Goal: Communication & Community: Answer question/provide support

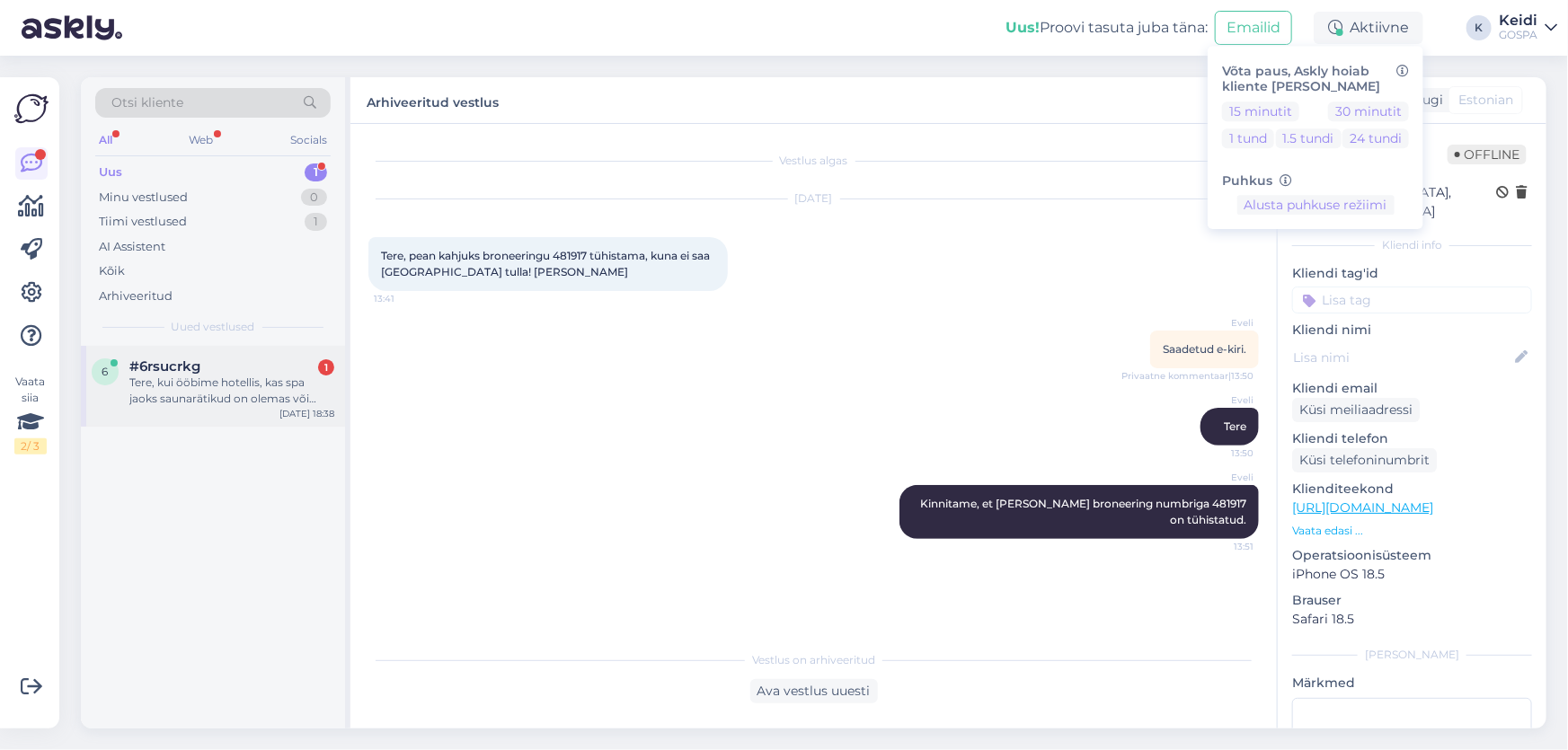
click at [284, 390] on div "Tere, kui ööbime hotellis, kas spa jaoks saunarätikud on olemas või tuleb [PERS…" at bounding box center [232, 390] width 205 height 33
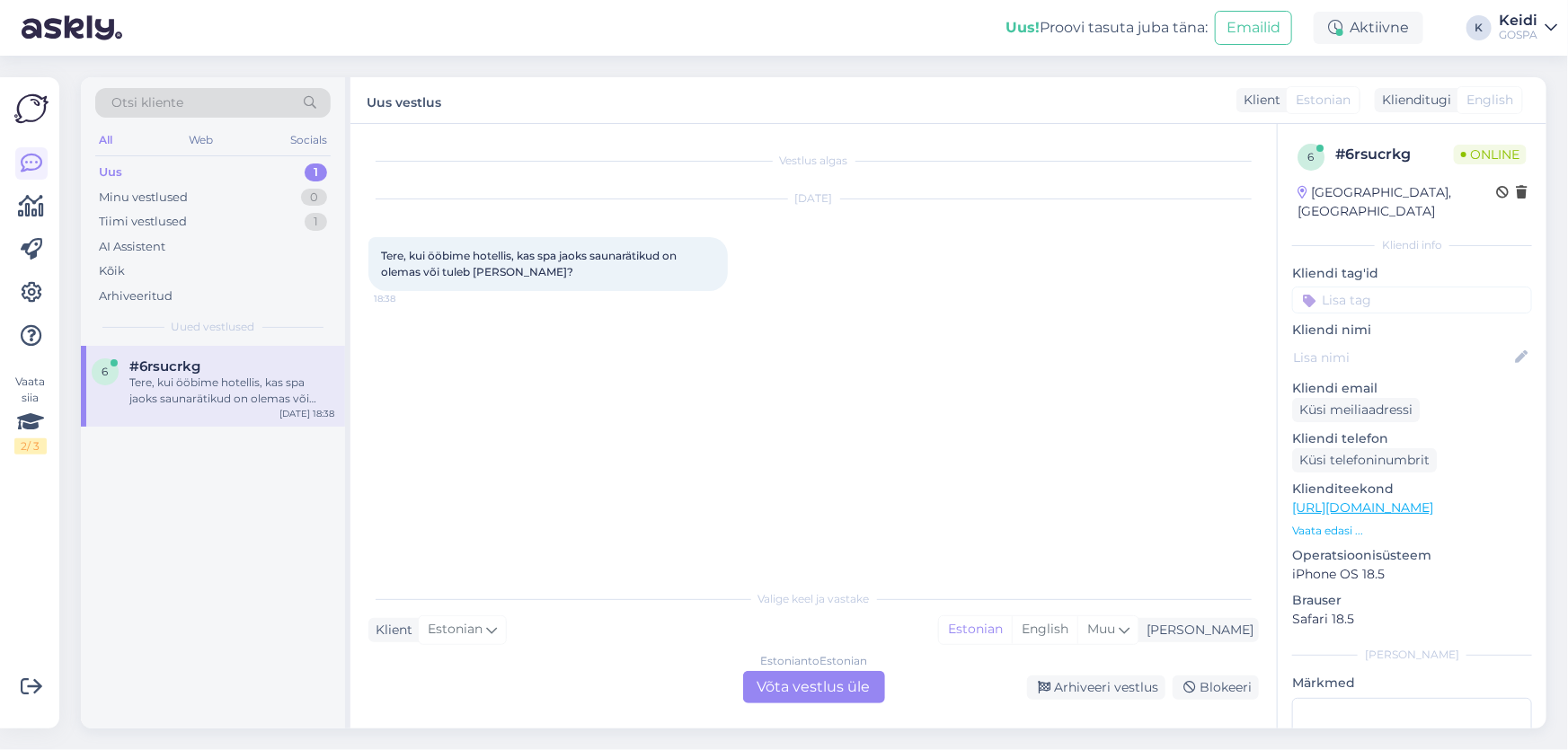
click at [844, 687] on div "Estonian to Estonian Võta vestlus üle" at bounding box center [813, 688] width 142 height 33
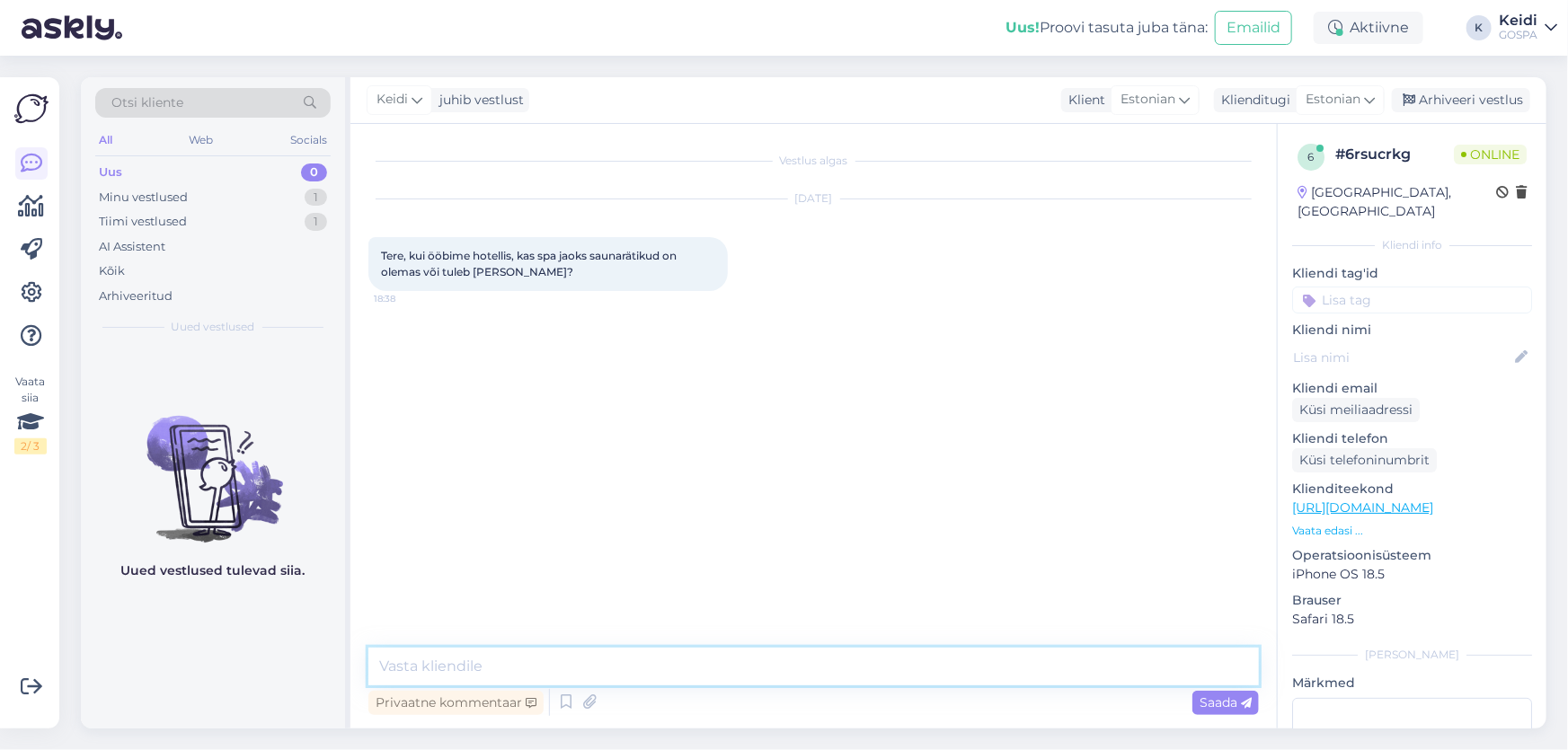
click at [647, 674] on textarea at bounding box center [813, 667] width 890 height 38
type textarea "Tere!"
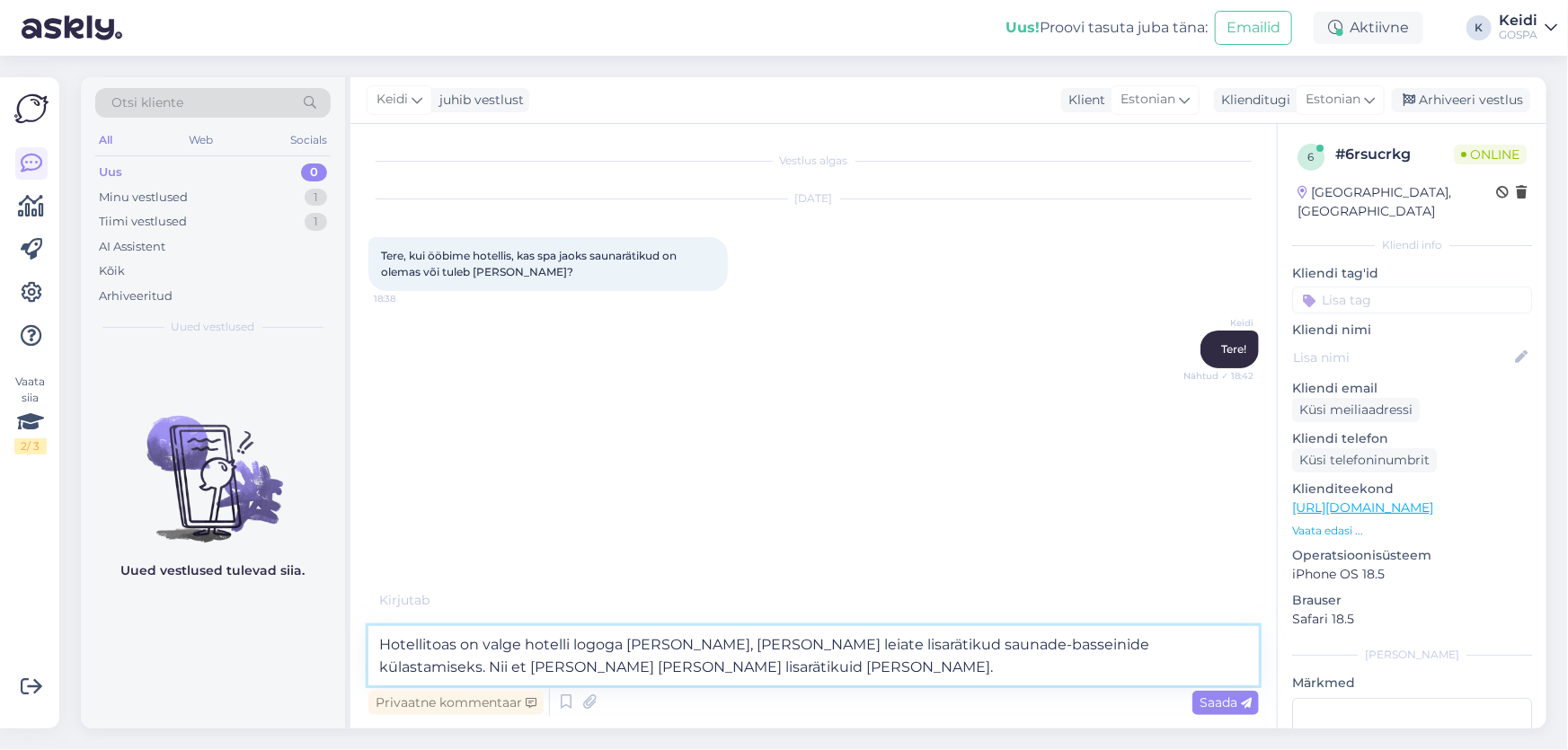
drag, startPoint x: 401, startPoint y: 665, endPoint x: 374, endPoint y: 665, distance: 27.0
click at [374, 665] on textarea "Hotellitoas on valge hotelli logoga [PERSON_NAME], [PERSON_NAME] leiate lisarät…" at bounding box center [813, 656] width 890 height 59
type textarea "Hotellitoas on valge hotelli logoga [PERSON_NAME], [PERSON_NAME] leiate lisarät…"
click at [1222, 701] on span "Saada" at bounding box center [1225, 702] width 52 height 16
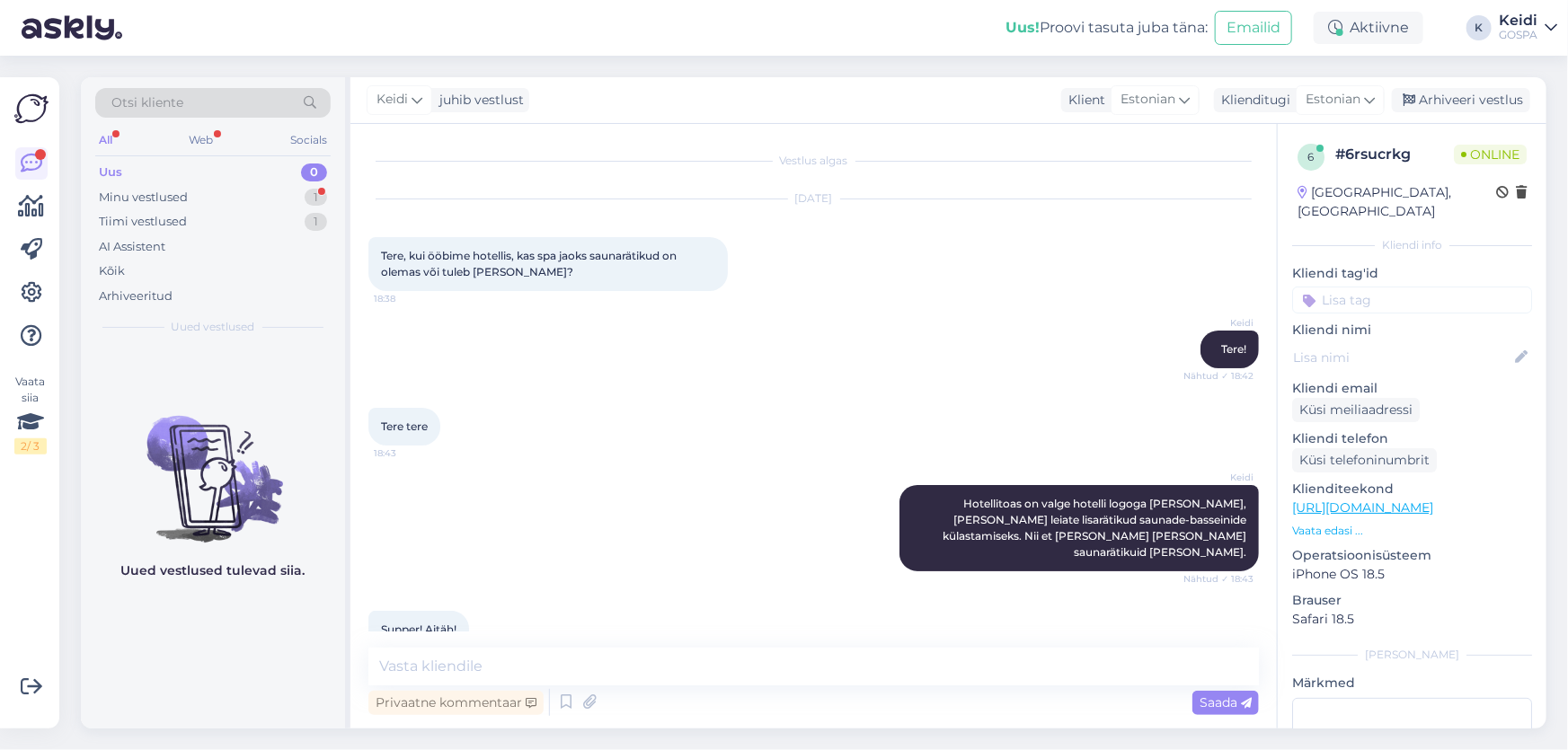
scroll to position [19, 0]
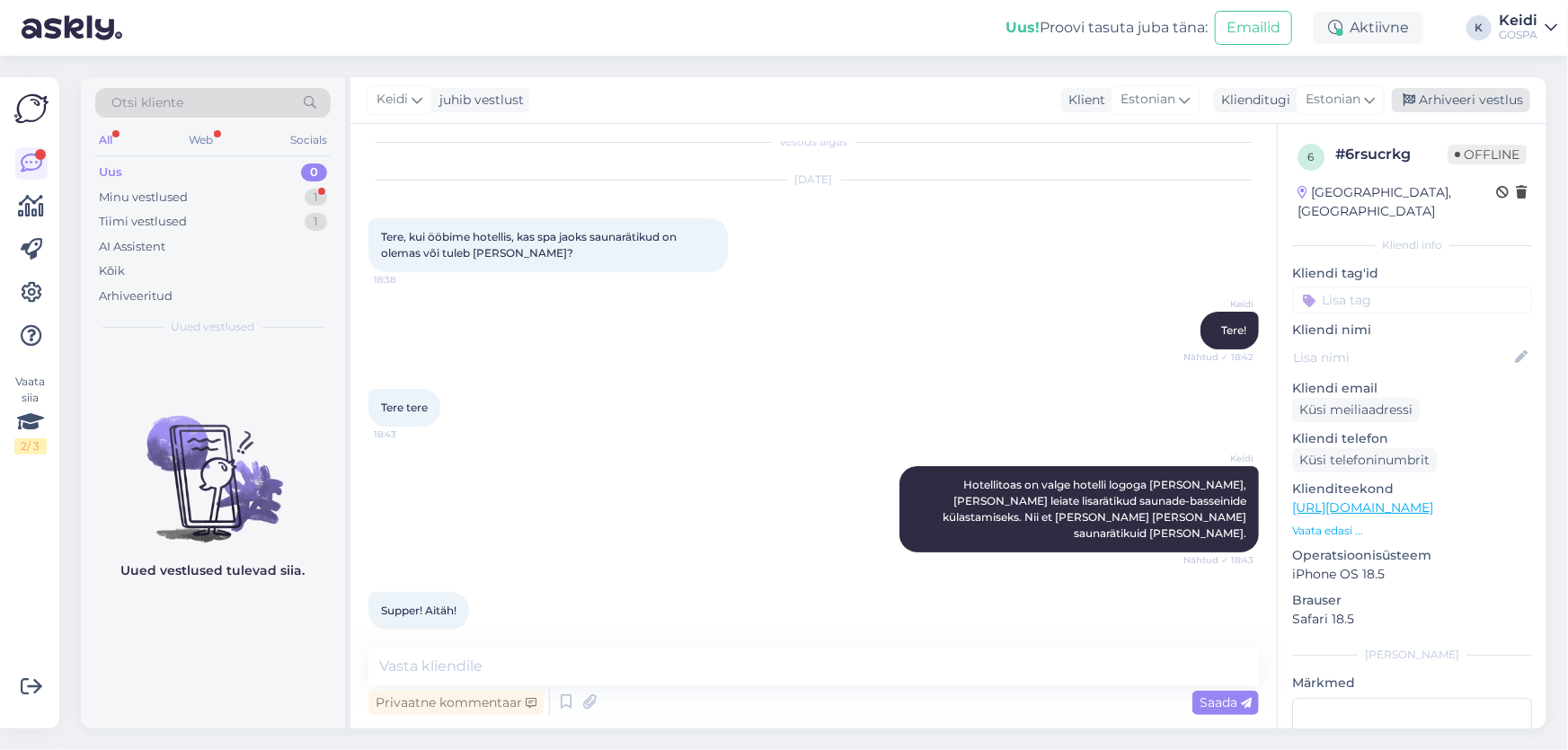
click at [1445, 100] on div "Arhiveeri vestlus" at bounding box center [1461, 100] width 139 height 24
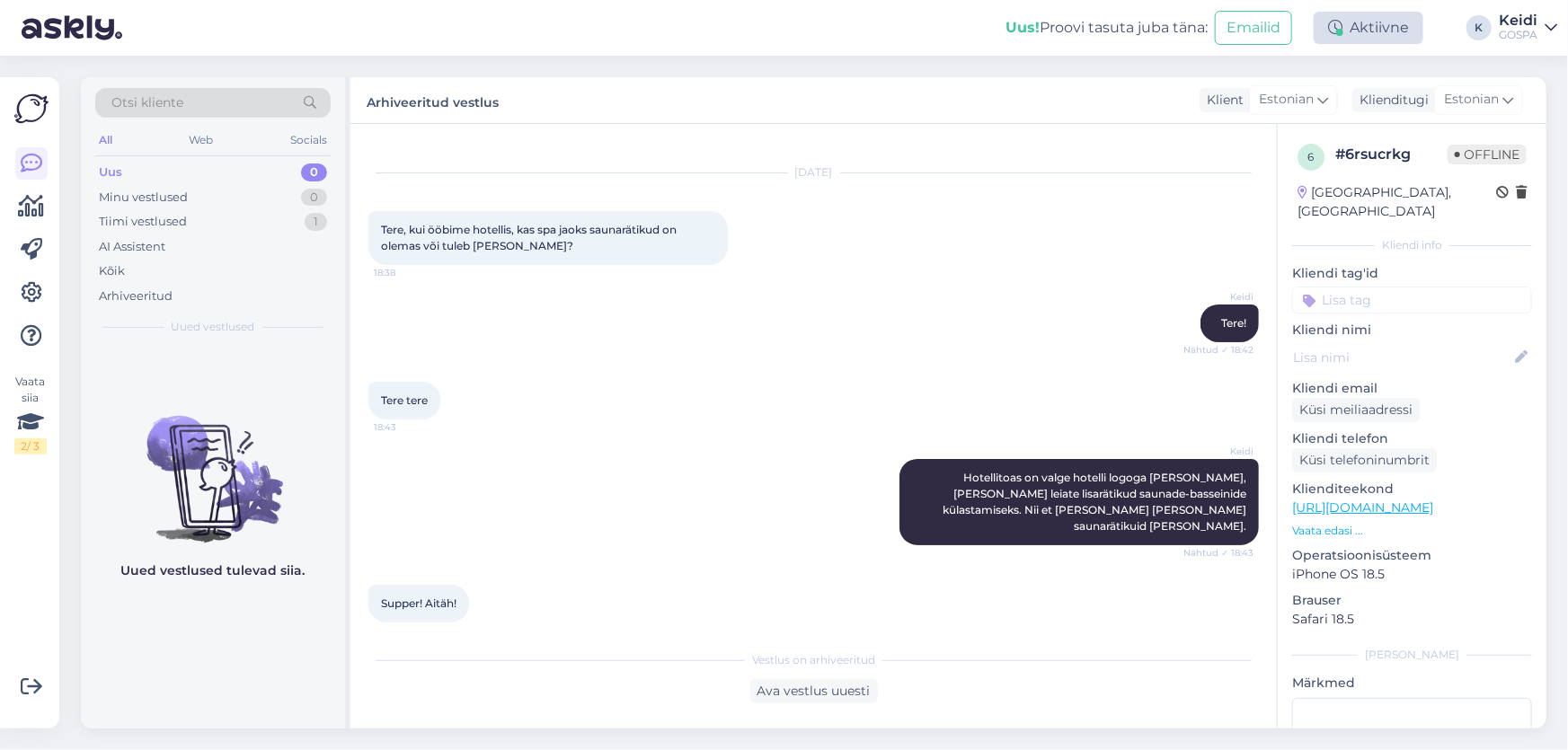
click at [1358, 25] on div "Aktiivne" at bounding box center [1368, 28] width 110 height 33
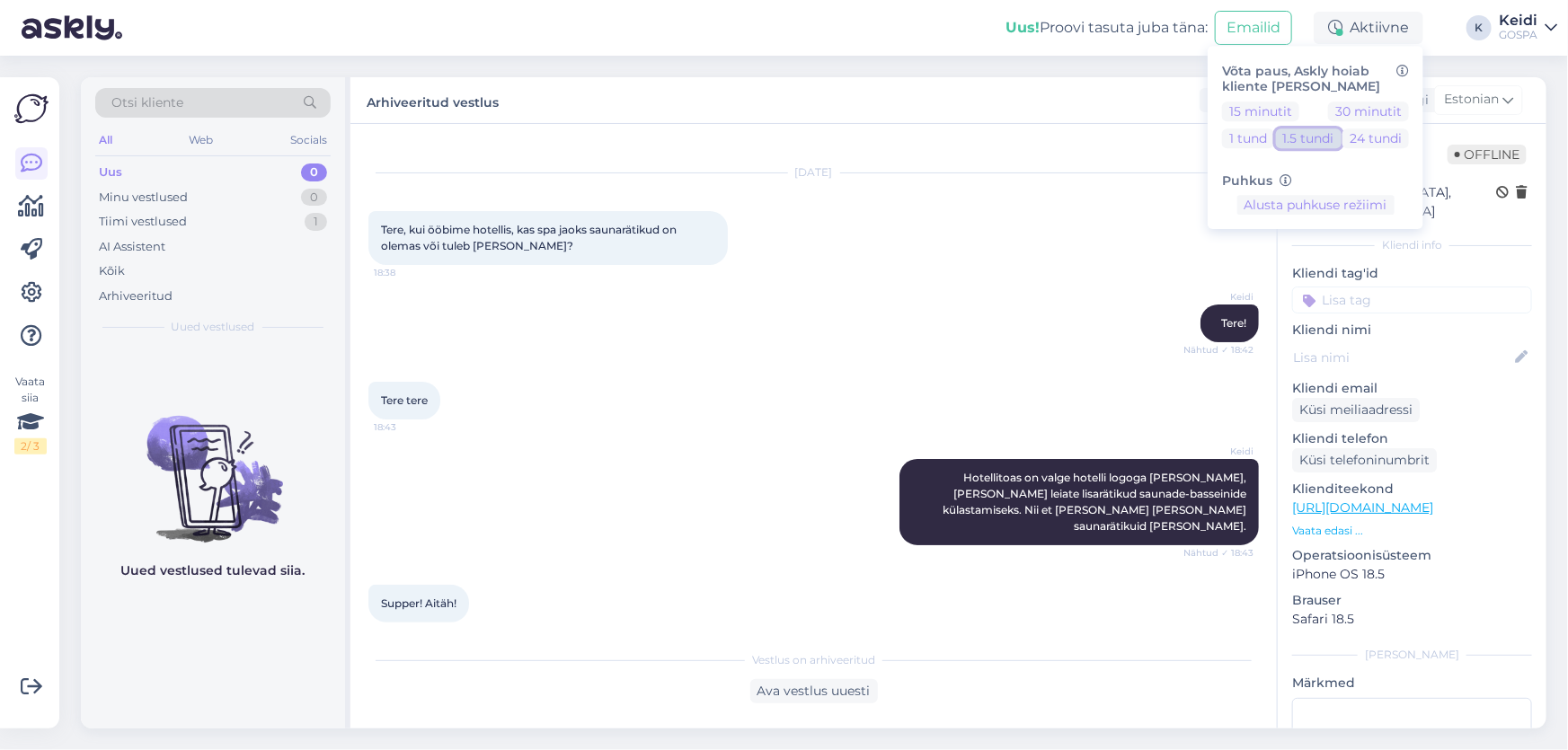
drag, startPoint x: 1301, startPoint y: 141, endPoint x: 1288, endPoint y: 191, distance: 51.7
click at [1301, 141] on button "1.5 tundi" at bounding box center [1308, 139] width 65 height 20
